Goal: Task Accomplishment & Management: Use online tool/utility

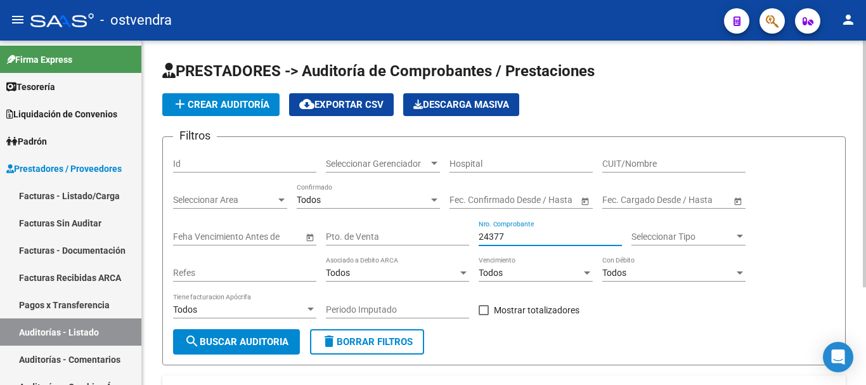
scroll to position [105, 0]
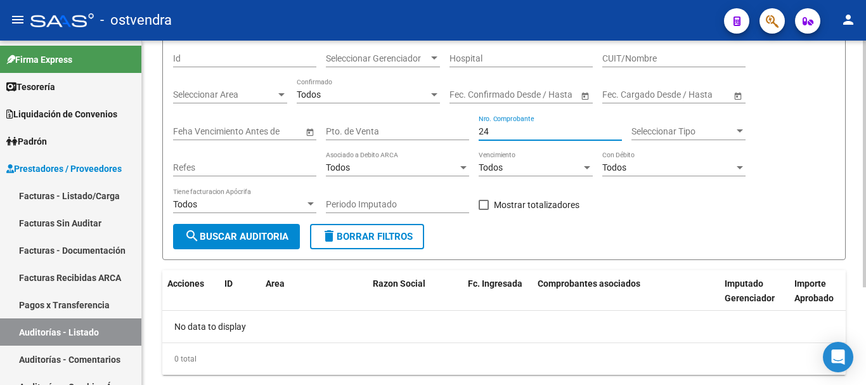
type input "2"
type input "1206"
click at [328, 100] on div "Todos" at bounding box center [363, 94] width 132 height 11
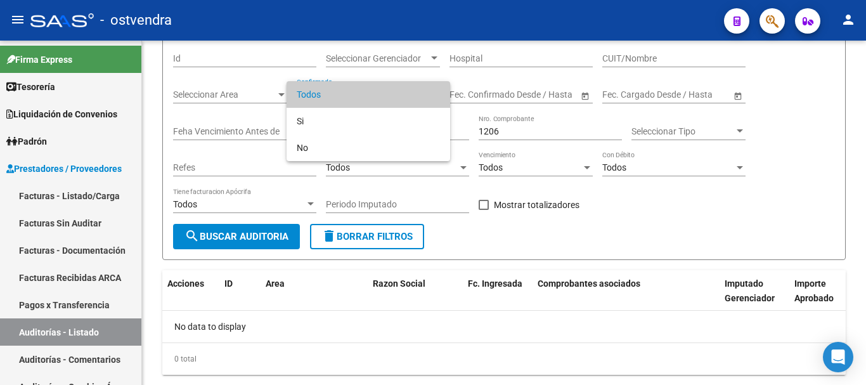
click at [342, 87] on span "Todos" at bounding box center [368, 94] width 143 height 27
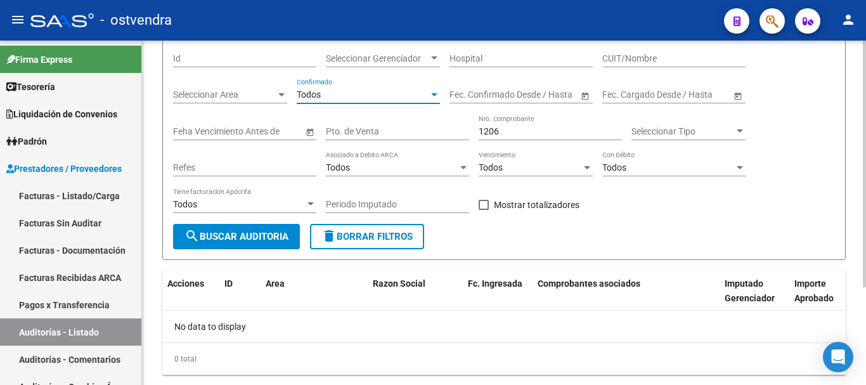
click at [269, 237] on span "search Buscar Auditoria" at bounding box center [236, 236] width 104 height 11
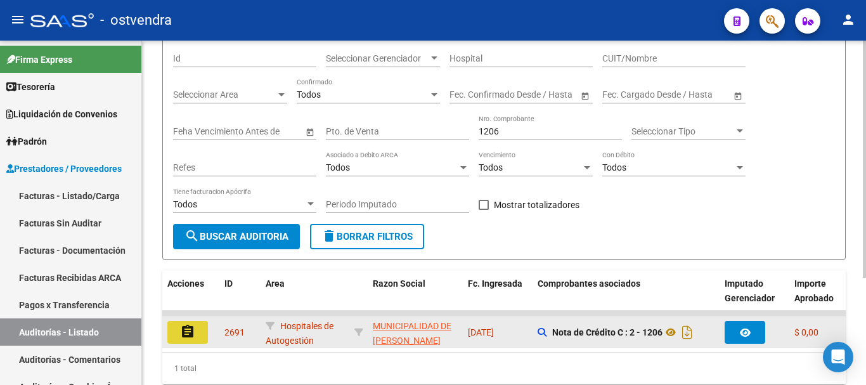
click at [196, 330] on button "assignment" at bounding box center [187, 332] width 41 height 23
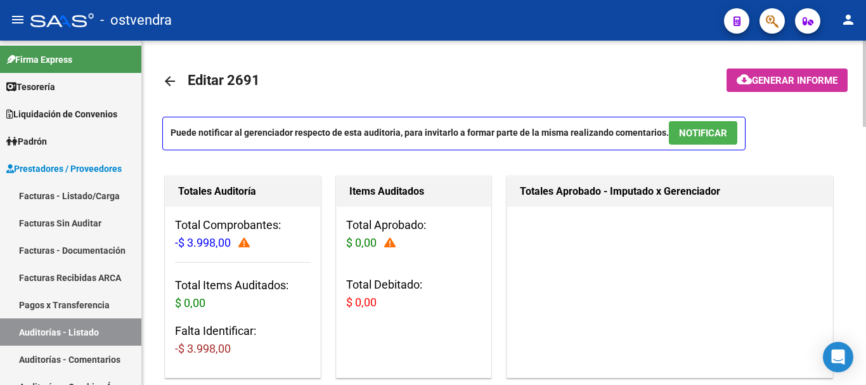
click at [176, 74] on mat-icon "arrow_back" at bounding box center [169, 81] width 15 height 15
